Goal: Transaction & Acquisition: Book appointment/travel/reservation

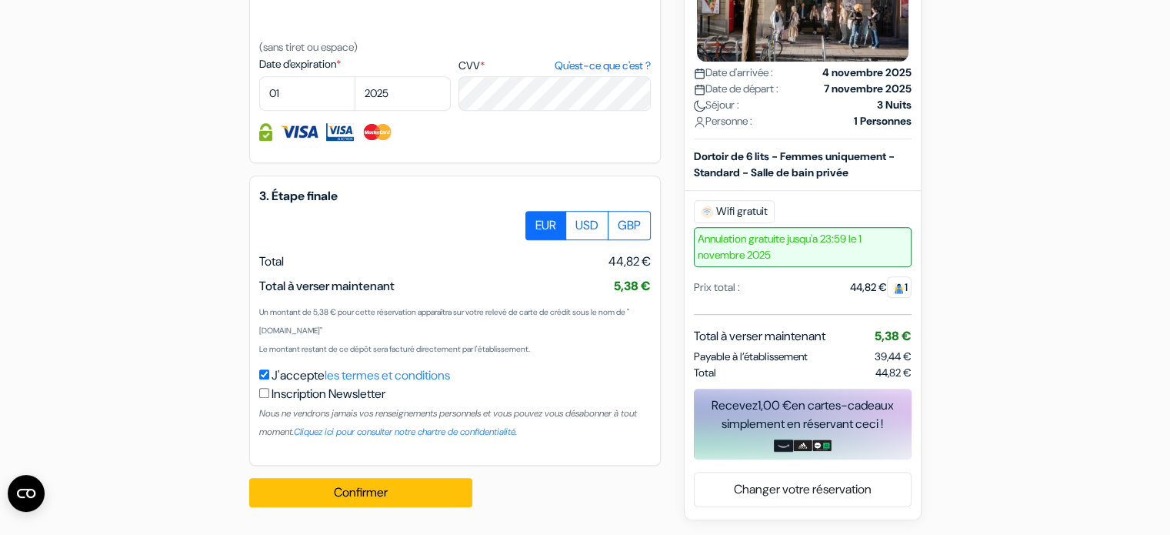
scroll to position [888, 0]
click at [581, 240] on label "USD" at bounding box center [586, 225] width 43 height 29
click at [536, 221] on input "USD" at bounding box center [531, 216] width 10 height 10
radio input "true"
click at [636, 237] on label "GBP" at bounding box center [629, 225] width 43 height 29
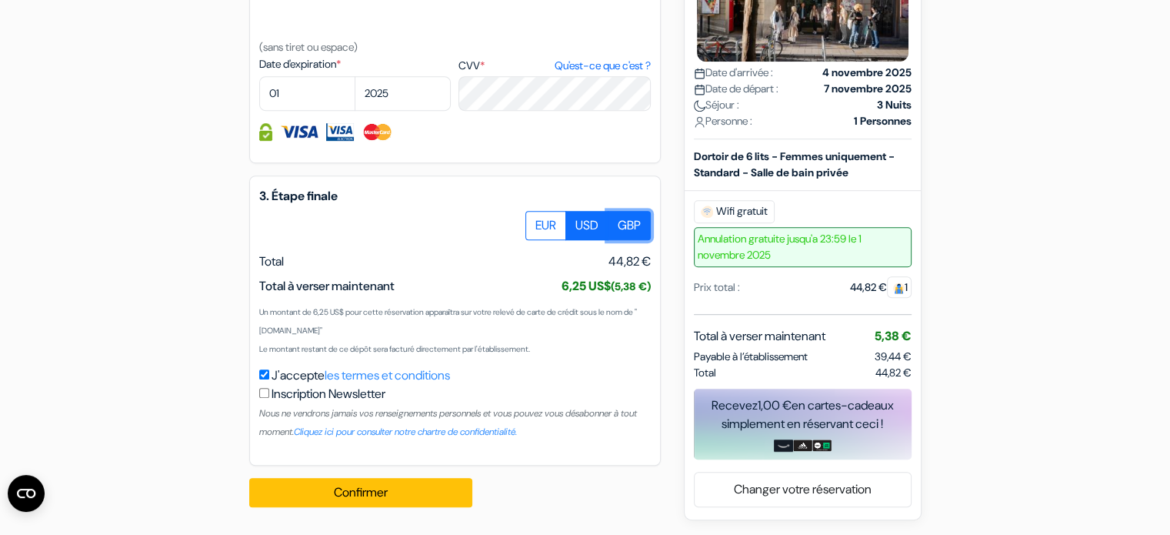
click at [536, 221] on input "GBP" at bounding box center [531, 216] width 10 height 10
radio input "true"
click at [545, 240] on label "EUR" at bounding box center [545, 225] width 41 height 29
click at [536, 221] on input "EUR" at bounding box center [531, 216] width 10 height 10
radio input "true"
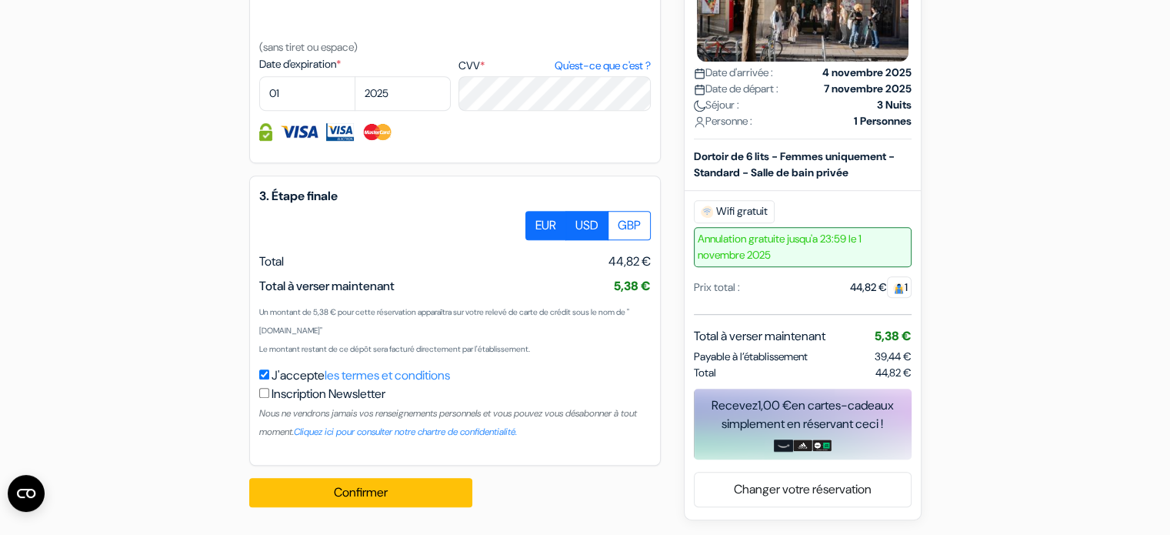
click at [585, 240] on label "USD" at bounding box center [586, 225] width 43 height 29
click at [536, 221] on input "USD" at bounding box center [531, 216] width 10 height 10
radio input "true"
click at [620, 237] on label "GBP" at bounding box center [629, 225] width 43 height 29
click at [536, 221] on input "GBP" at bounding box center [531, 216] width 10 height 10
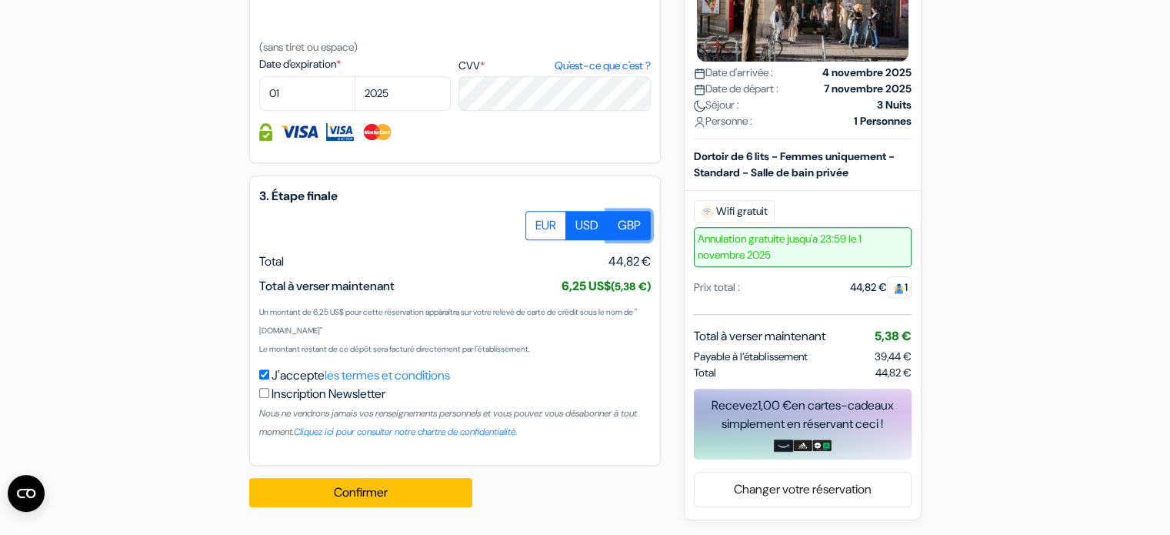
radio input "true"
click at [538, 239] on label "EUR" at bounding box center [545, 225] width 41 height 29
click at [536, 221] on input "EUR" at bounding box center [531, 216] width 10 height 10
radio input "true"
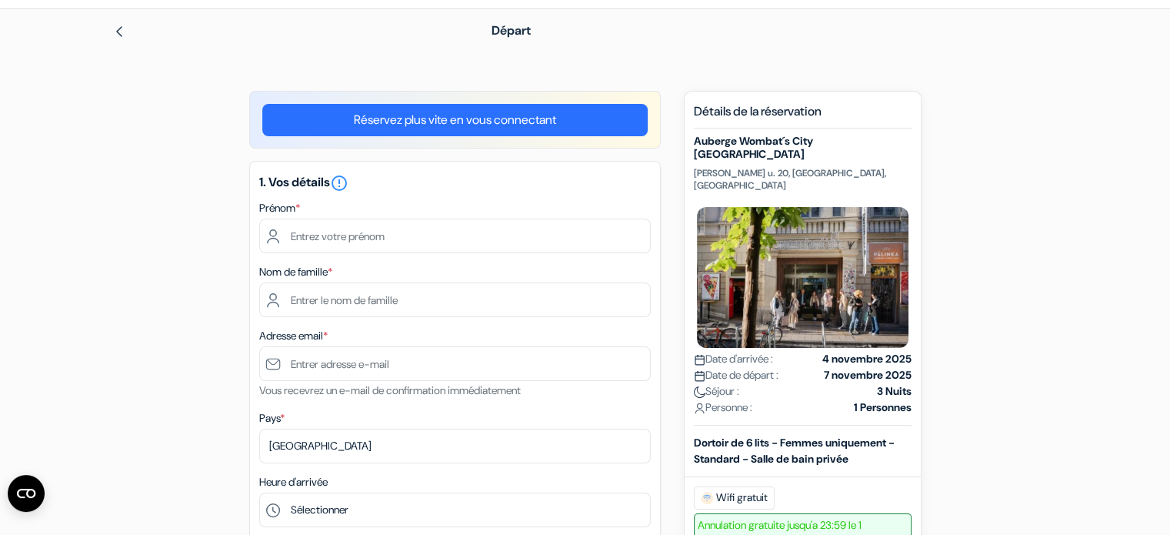
scroll to position [48, 0]
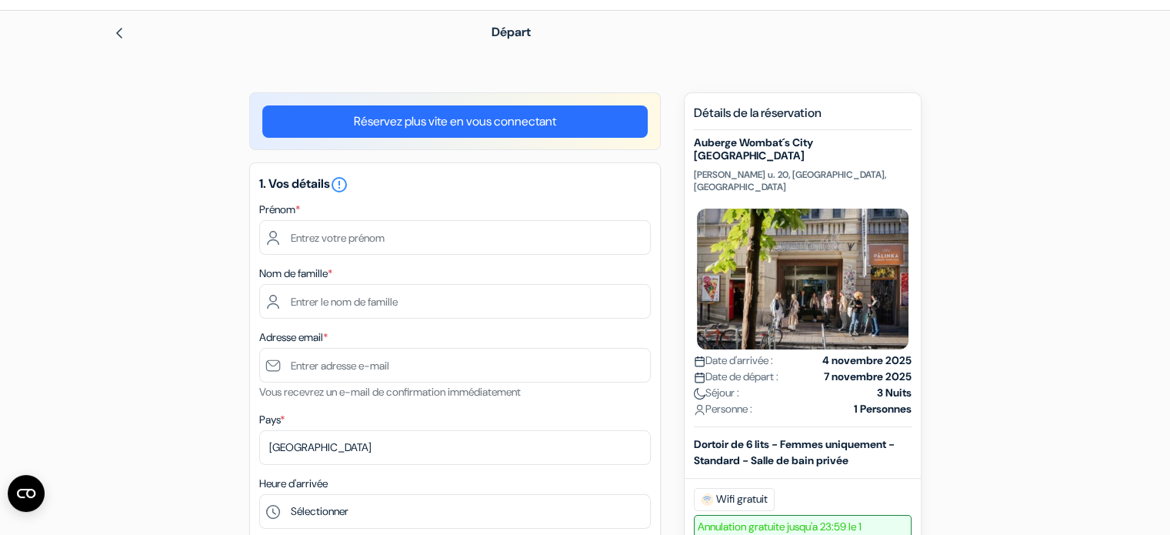
click at [119, 30] on img at bounding box center [119, 33] width 12 height 12
